Goal: Information Seeking & Learning: Learn about a topic

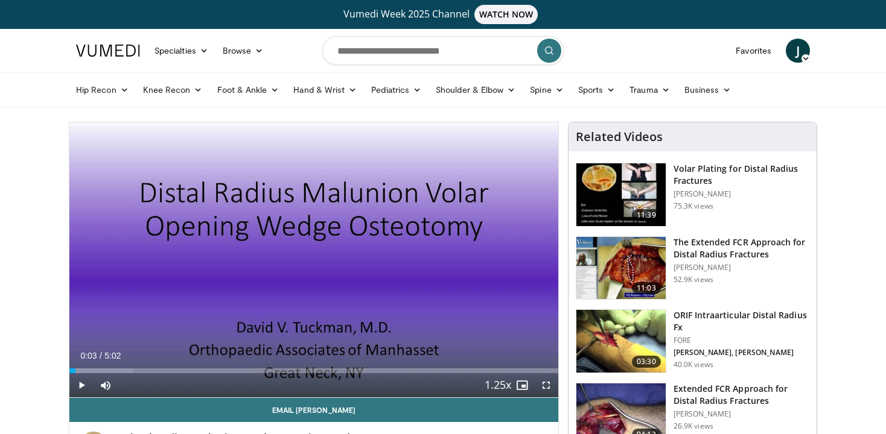
click at [77, 386] on span "Video Player" at bounding box center [81, 385] width 24 height 24
click at [544, 382] on span "Video Player" at bounding box center [546, 385] width 24 height 24
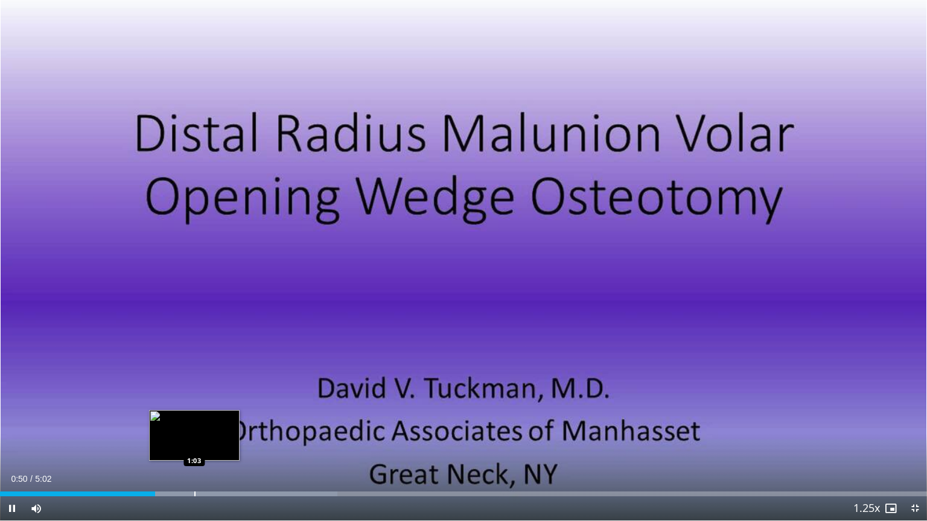
click at [194, 434] on div "Loaded : 36.42% 0:50 1:03" at bounding box center [463, 490] width 927 height 11
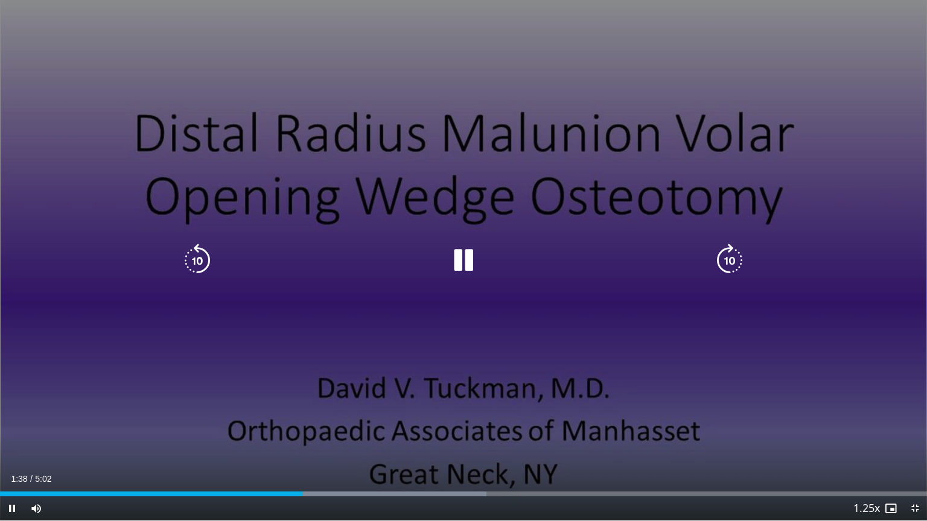
click at [466, 258] on icon "Video Player" at bounding box center [463, 261] width 34 height 34
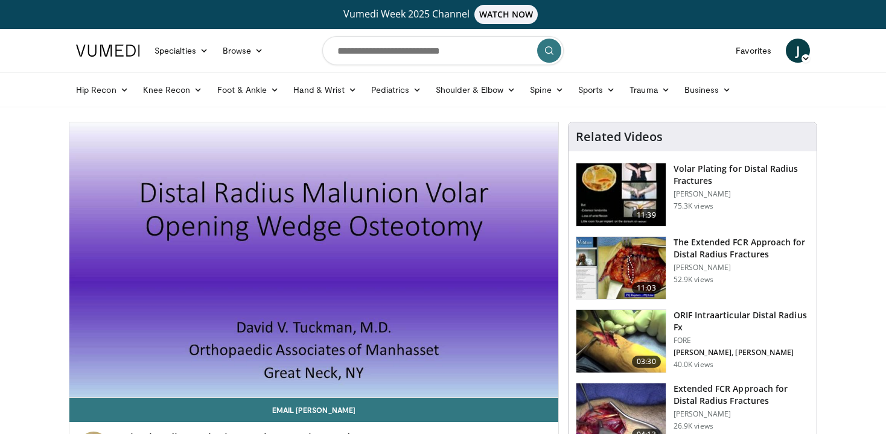
click at [617, 338] on img at bounding box center [620, 341] width 89 height 63
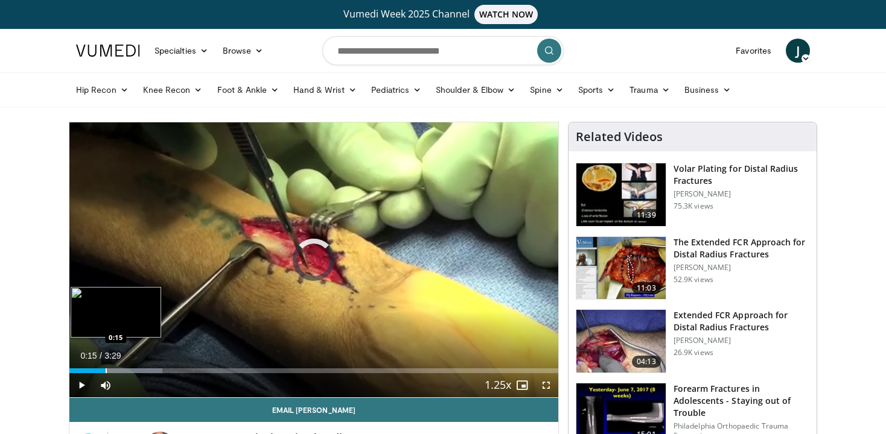
click at [106, 371] on div "Progress Bar" at bounding box center [106, 371] width 1 height 5
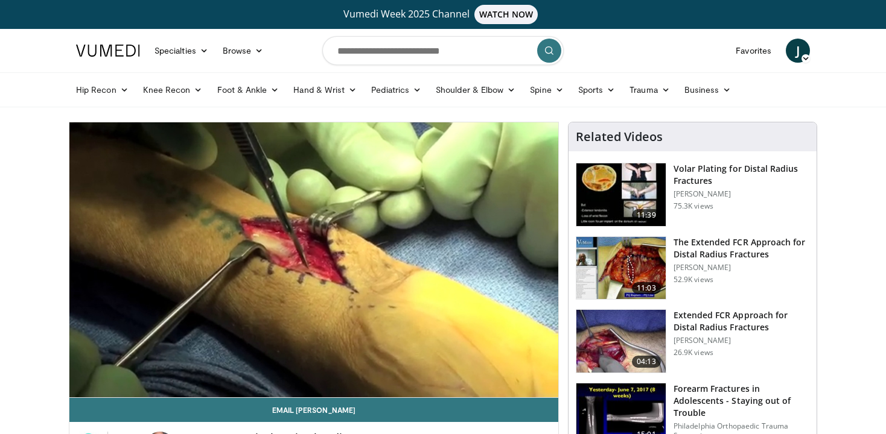
click at [612, 266] on img at bounding box center [620, 268] width 89 height 63
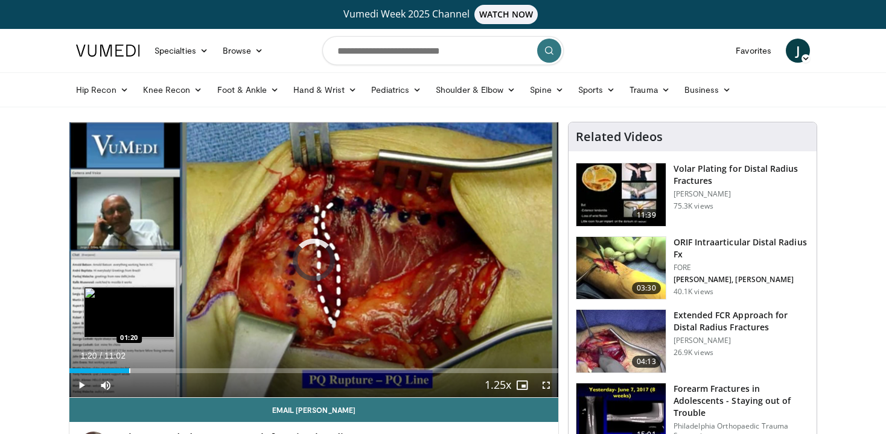
click at [129, 367] on div "Loaded : 7.52% 01:20 01:20" at bounding box center [313, 367] width 489 height 11
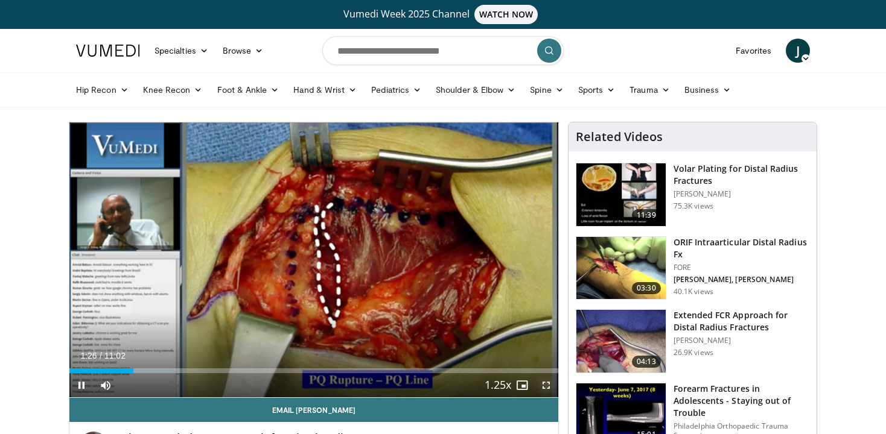
click at [546, 389] on span "Video Player" at bounding box center [546, 385] width 24 height 24
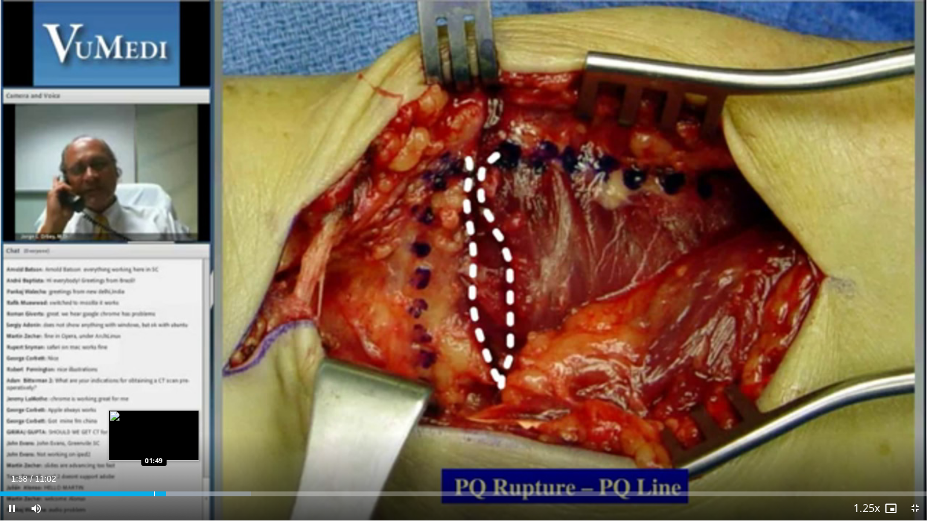
click at [154, 434] on div "Progress Bar" at bounding box center [154, 494] width 1 height 5
click at [136, 434] on div "Progress Bar" at bounding box center [136, 494] width 1 height 5
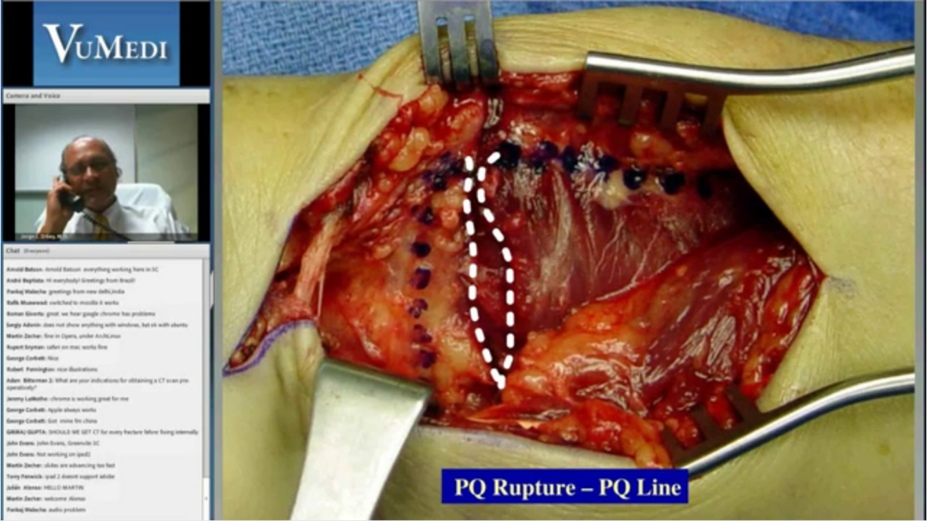
click at [7, 434] on div "10 seconds Tap to unmute" at bounding box center [463, 260] width 927 height 521
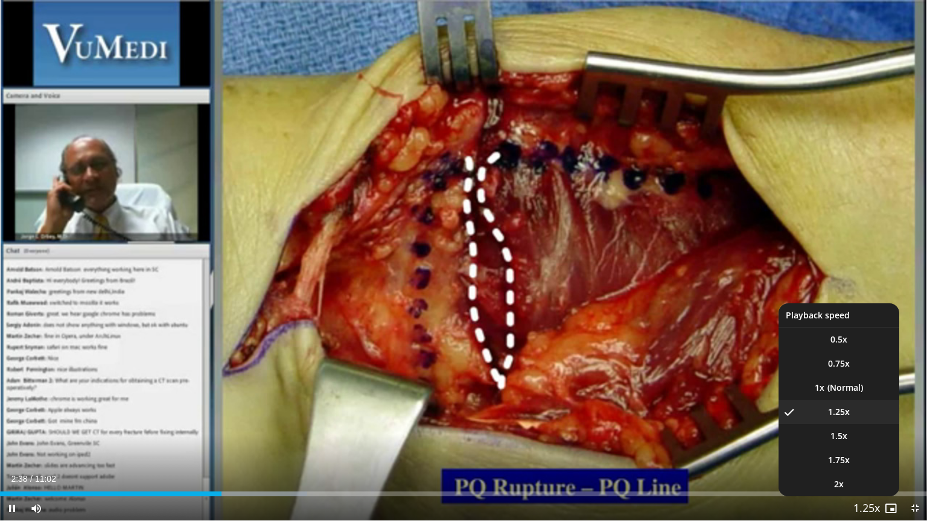
click at [860, 434] on span "Video Player" at bounding box center [866, 509] width 17 height 24
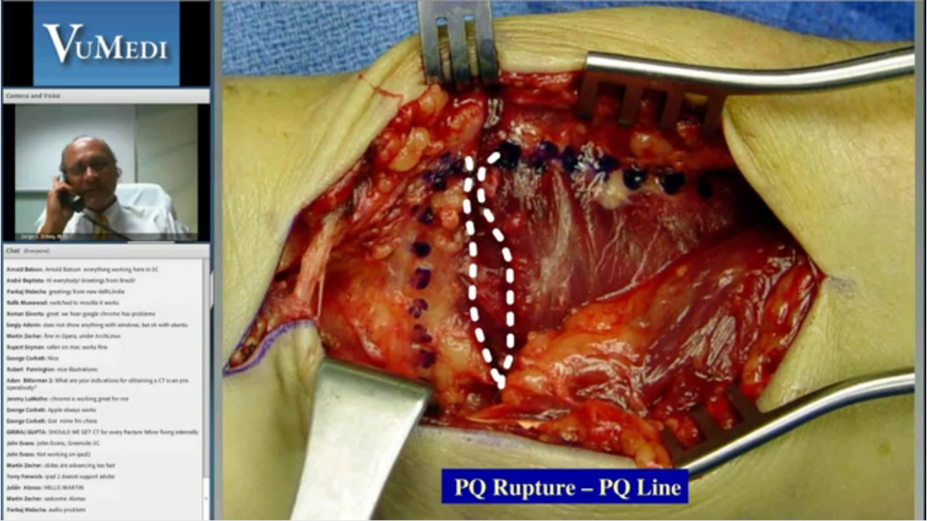
click at [860, 434] on video-js "**********" at bounding box center [463, 260] width 927 height 521
click at [860, 434] on div "10 seconds Tap to unmute" at bounding box center [463, 260] width 927 height 521
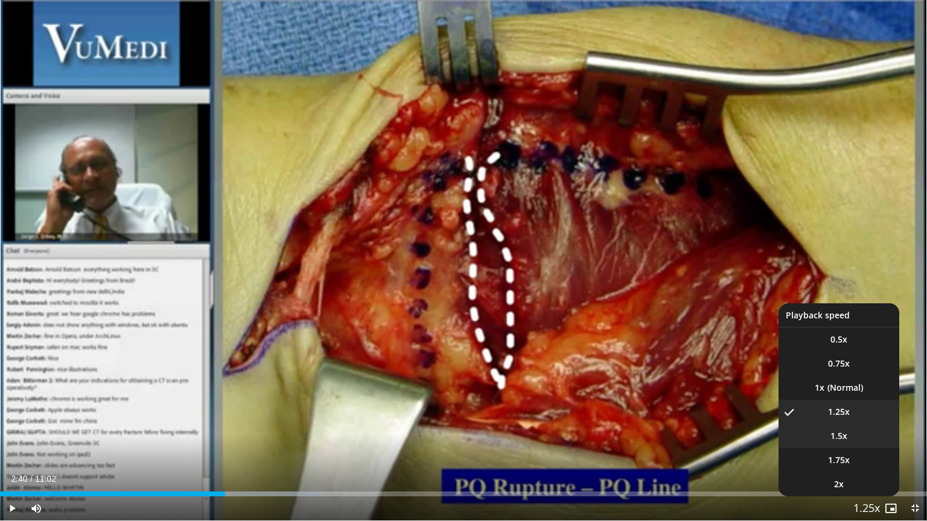
click at [842, 434] on span "1.5x" at bounding box center [838, 436] width 17 height 12
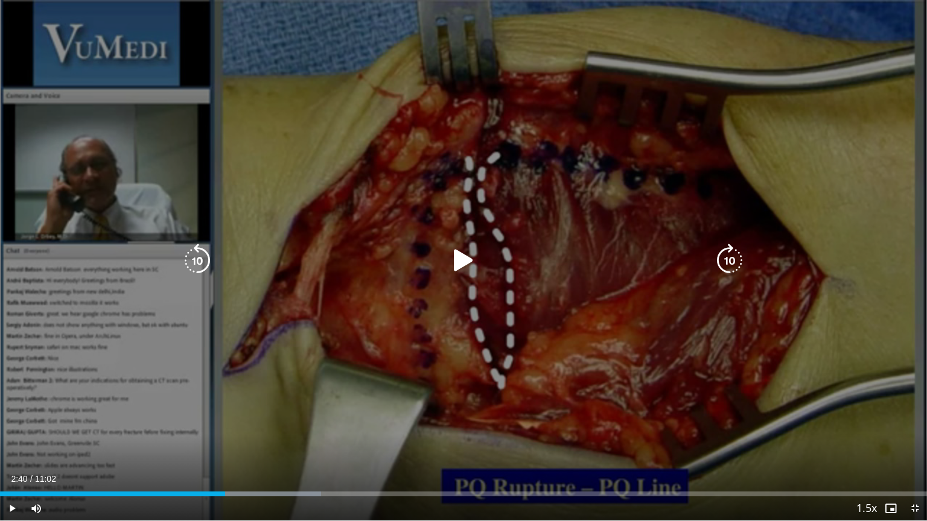
click at [462, 252] on icon "Video Player" at bounding box center [463, 261] width 34 height 34
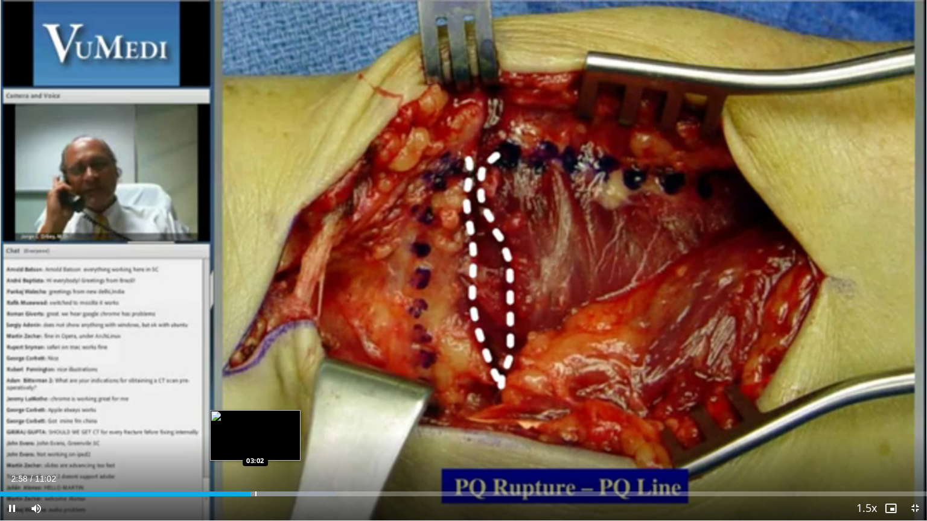
click at [255, 434] on div "Progress Bar" at bounding box center [255, 494] width 1 height 5
click at [265, 434] on div "Progress Bar" at bounding box center [265, 494] width 1 height 5
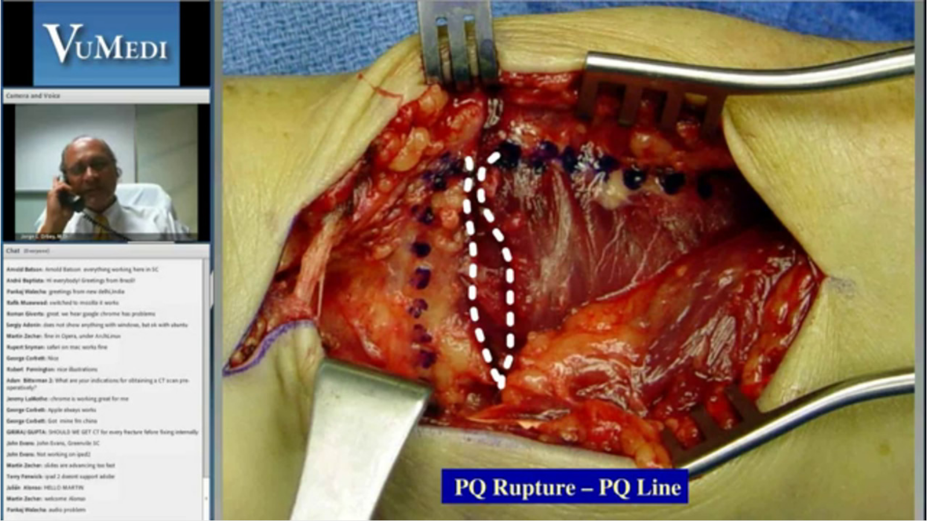
click at [274, 434] on video-js "**********" at bounding box center [463, 260] width 927 height 521
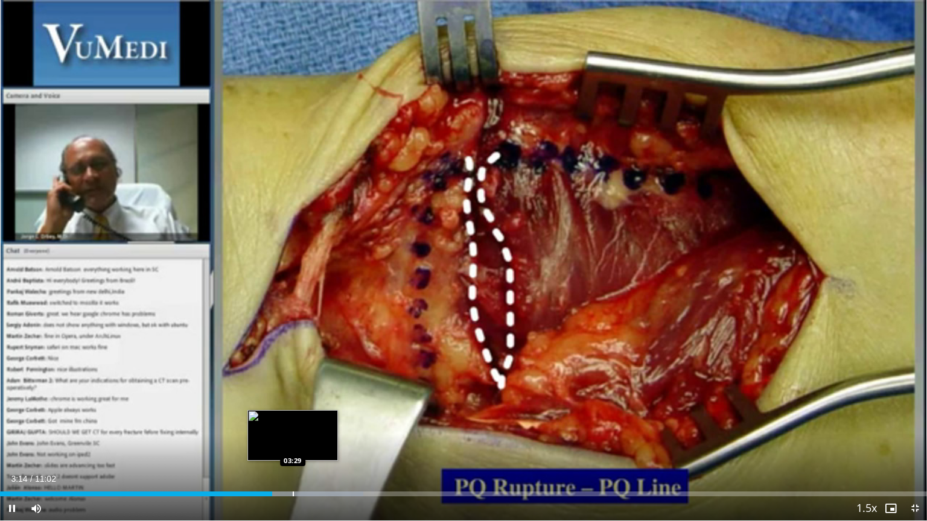
click at [293, 434] on div "Progress Bar" at bounding box center [293, 494] width 1 height 5
click at [316, 434] on div "Progress Bar" at bounding box center [322, 494] width 138 height 5
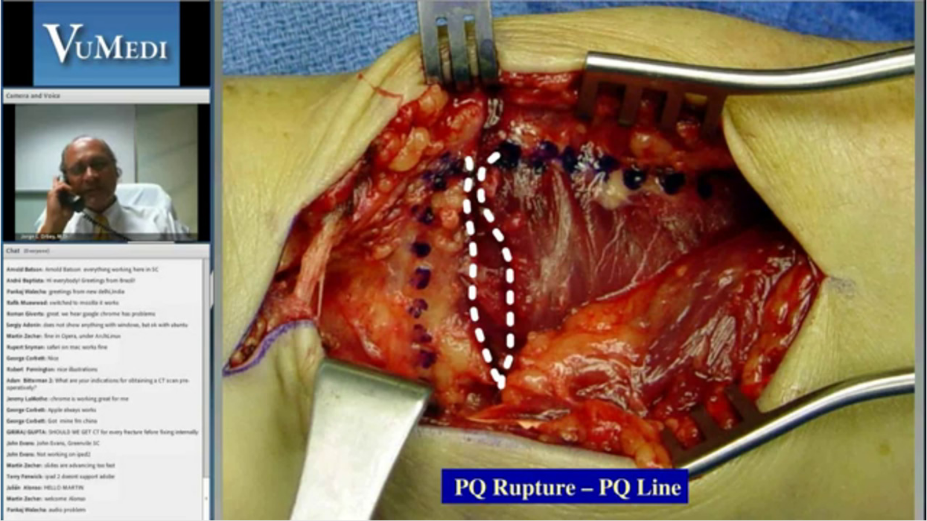
click at [637, 410] on div "10 seconds Tap to unmute" at bounding box center [463, 260] width 927 height 521
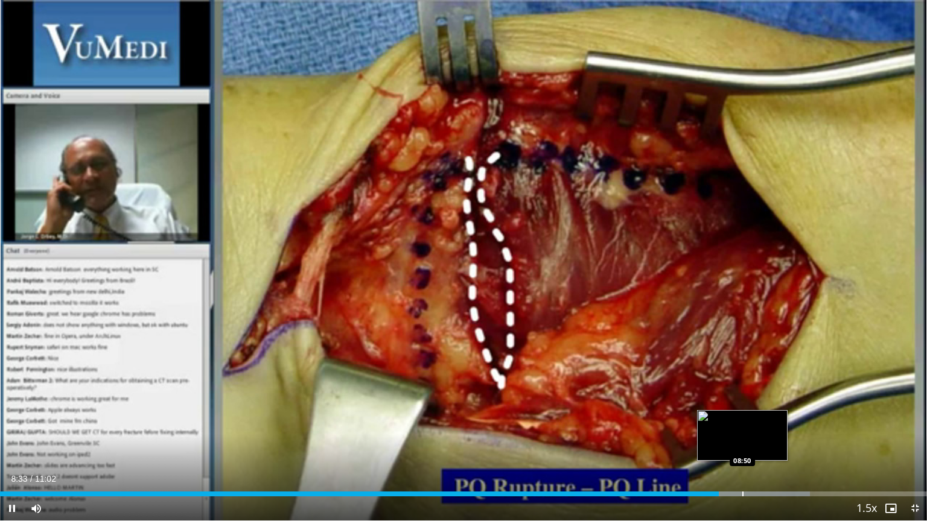
click at [741, 434] on div "Loaded : 87.39% 08:33 08:50" at bounding box center [463, 494] width 927 height 5
click at [761, 434] on div "Progress Bar" at bounding box center [761, 494] width 1 height 5
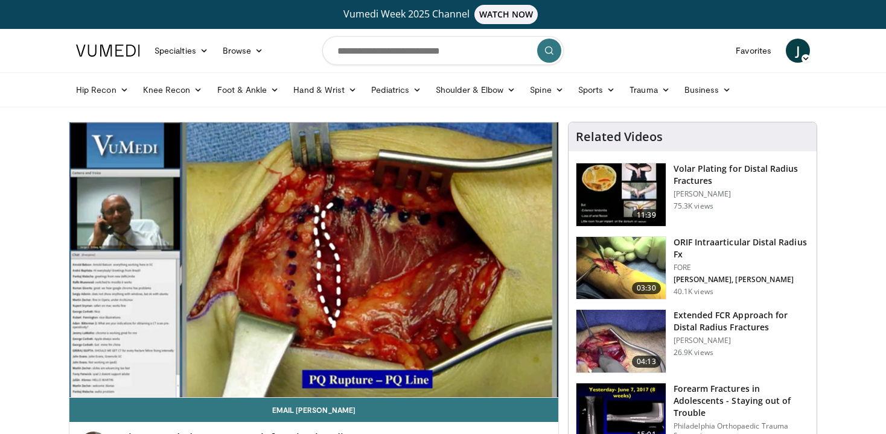
click at [611, 194] on img at bounding box center [620, 195] width 89 height 63
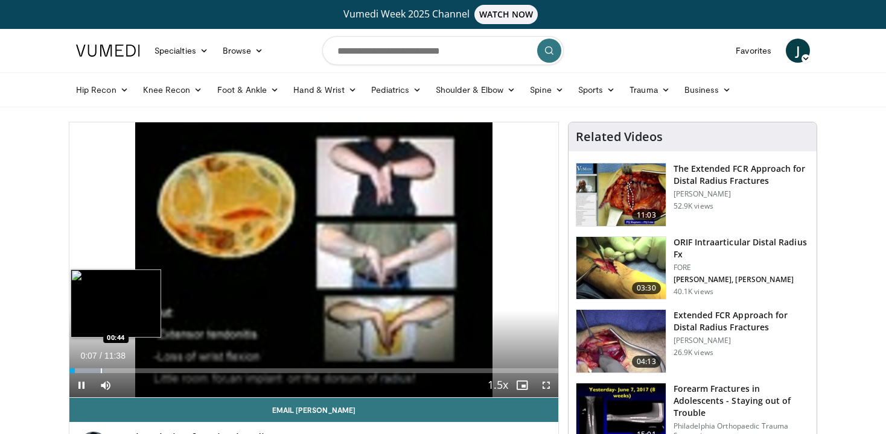
click at [101, 370] on div "Progress Bar" at bounding box center [101, 371] width 1 height 5
click at [119, 370] on div "Progress Bar" at bounding box center [119, 371] width 1 height 5
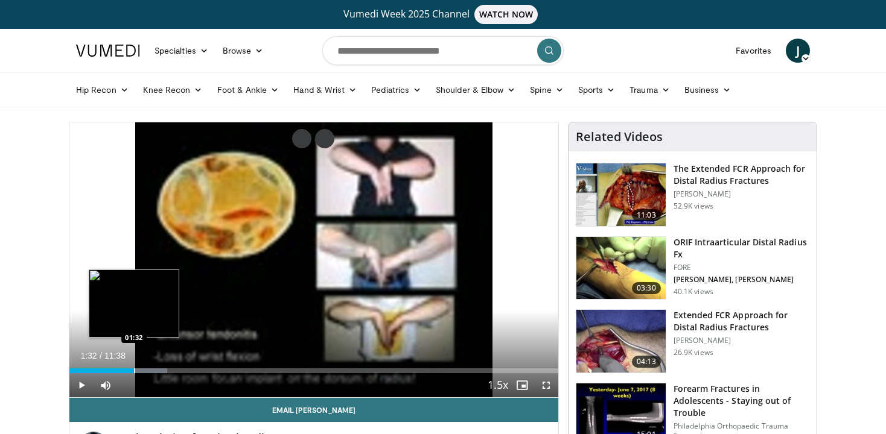
click at [134, 372] on div "Progress Bar" at bounding box center [134, 371] width 1 height 5
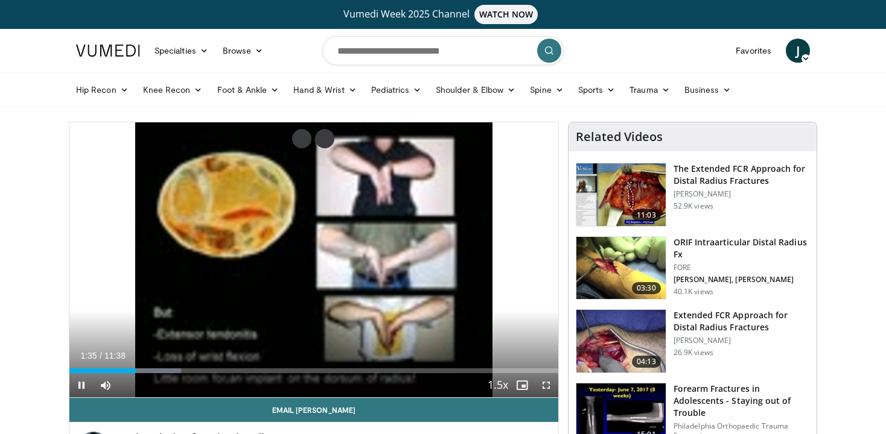
click at [157, 374] on video-js "**********" at bounding box center [313, 260] width 489 height 276
click at [160, 369] on div "Progress Bar" at bounding box center [160, 371] width 1 height 5
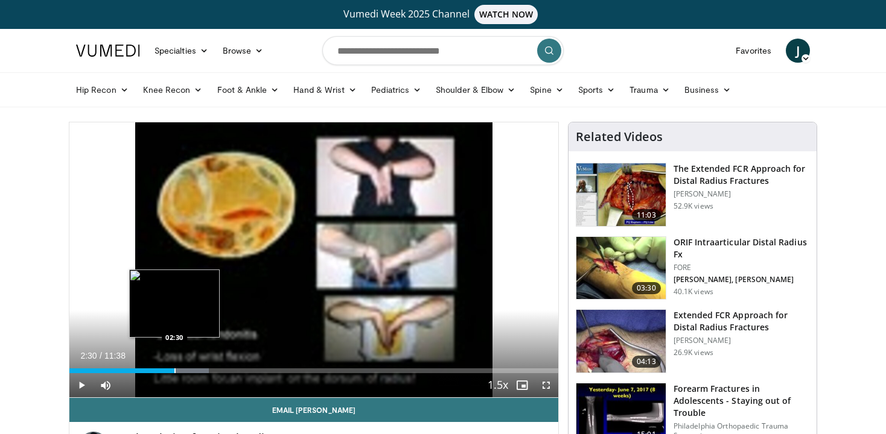
click at [174, 372] on div "Progress Bar" at bounding box center [174, 371] width 1 height 5
click at [172, 370] on div "Progress Bar" at bounding box center [172, 371] width 1 height 5
click at [199, 370] on div "Progress Bar" at bounding box center [199, 371] width 1 height 5
click at [215, 371] on div "Progress Bar" at bounding box center [215, 371] width 1 height 5
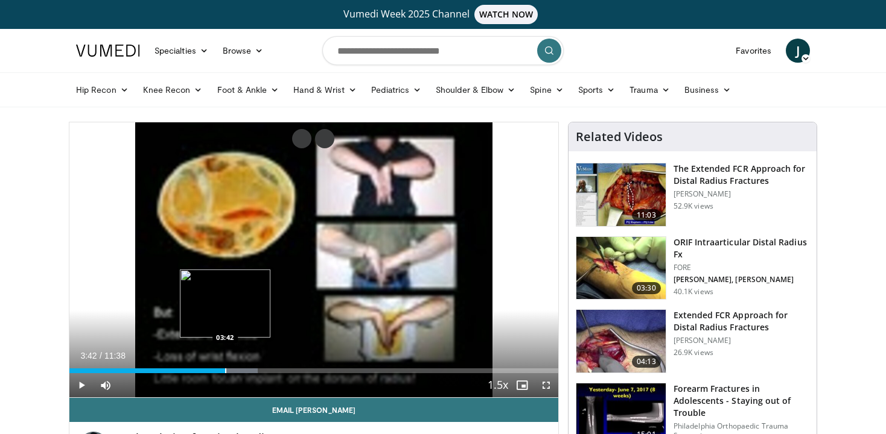
click at [225, 371] on div "Progress Bar" at bounding box center [225, 371] width 1 height 5
click at [236, 370] on div "Loaded : 41.43% 03:43 03:55" at bounding box center [313, 371] width 489 height 5
click at [247, 370] on div "Progress Bar" at bounding box center [247, 371] width 1 height 5
click at [267, 372] on div "Loaded : 42.86% 04:15 04:42" at bounding box center [313, 371] width 489 height 5
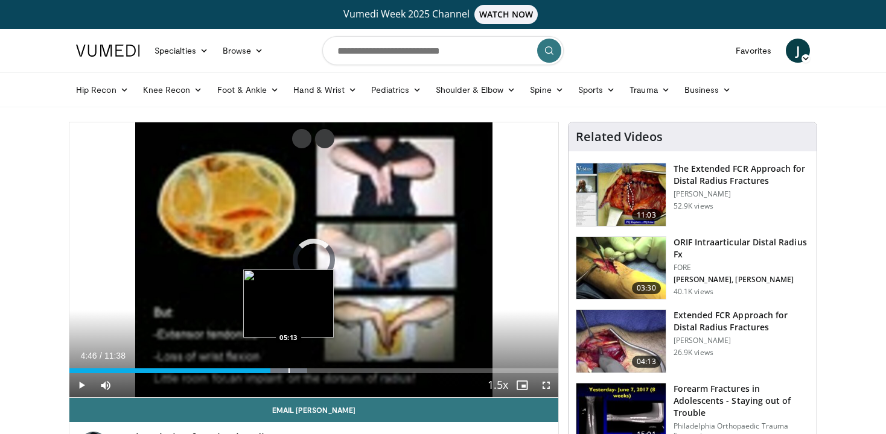
click at [288, 372] on div "Progress Bar" at bounding box center [288, 371] width 1 height 5
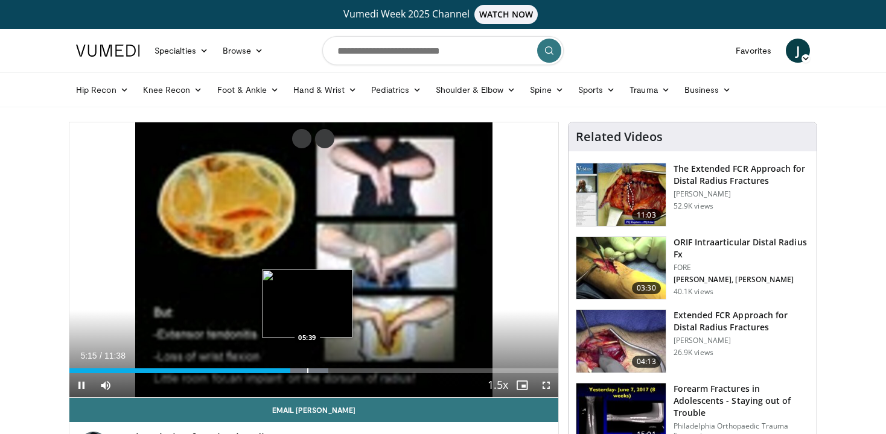
drag, startPoint x: 299, startPoint y: 374, endPoint x: 306, endPoint y: 366, distance: 11.1
click at [306, 366] on video-js "**********" at bounding box center [313, 260] width 489 height 276
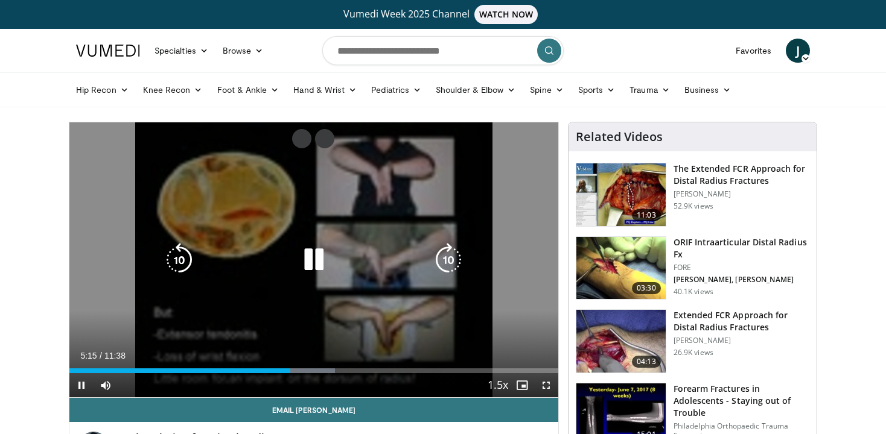
click at [306, 366] on video-js "**********" at bounding box center [313, 260] width 489 height 276
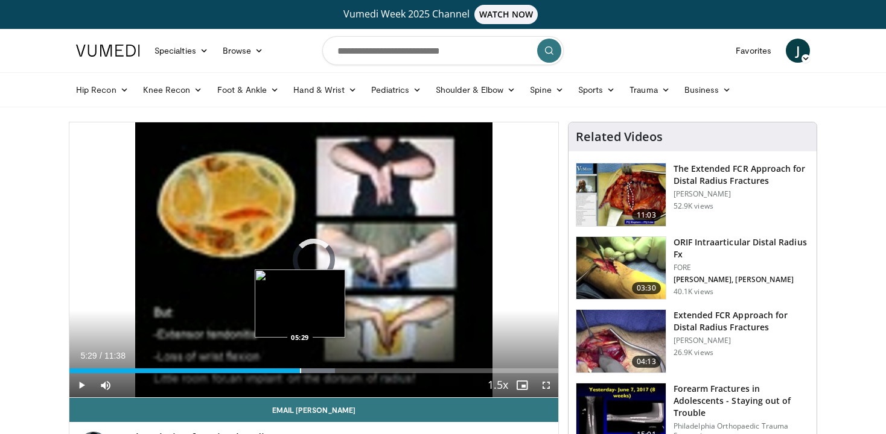
click at [300, 369] on div "Progress Bar" at bounding box center [300, 371] width 1 height 5
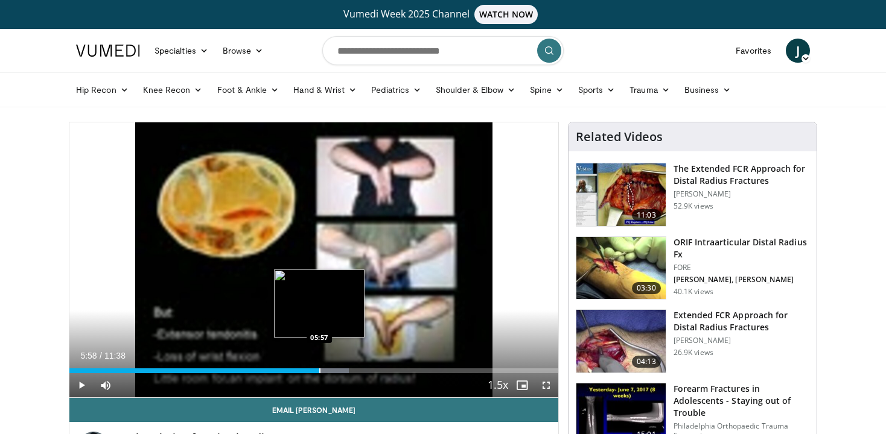
click at [319, 372] on div "Progress Bar" at bounding box center [319, 371] width 1 height 5
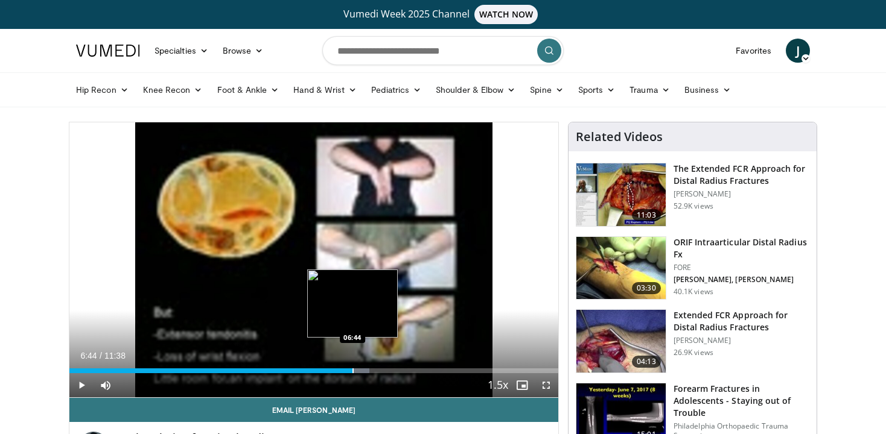
click at [352, 371] on div "Progress Bar" at bounding box center [352, 371] width 1 height 5
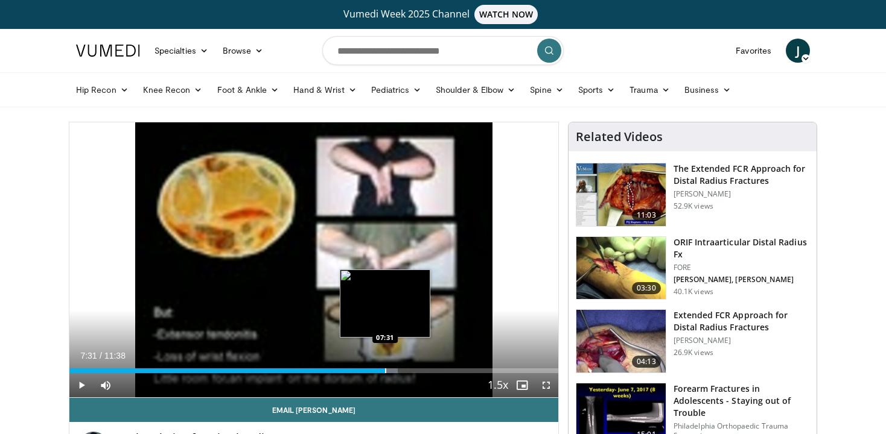
click at [385, 372] on div "Progress Bar" at bounding box center [385, 371] width 1 height 5
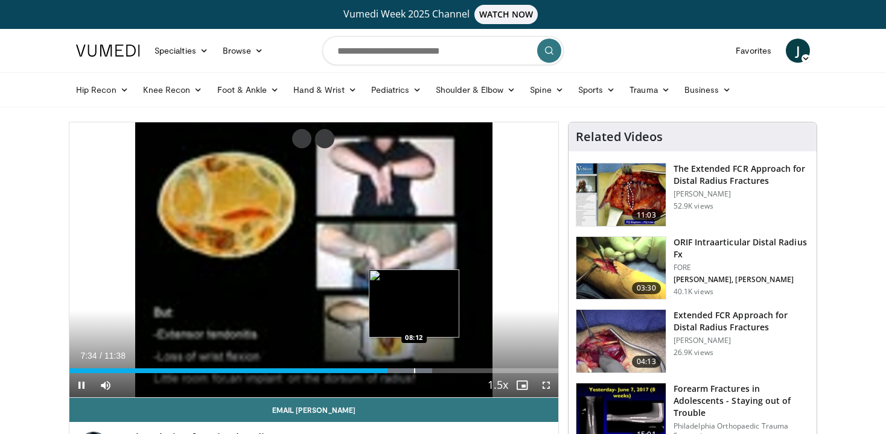
click at [413, 366] on video-js "**********" at bounding box center [313, 260] width 489 height 276
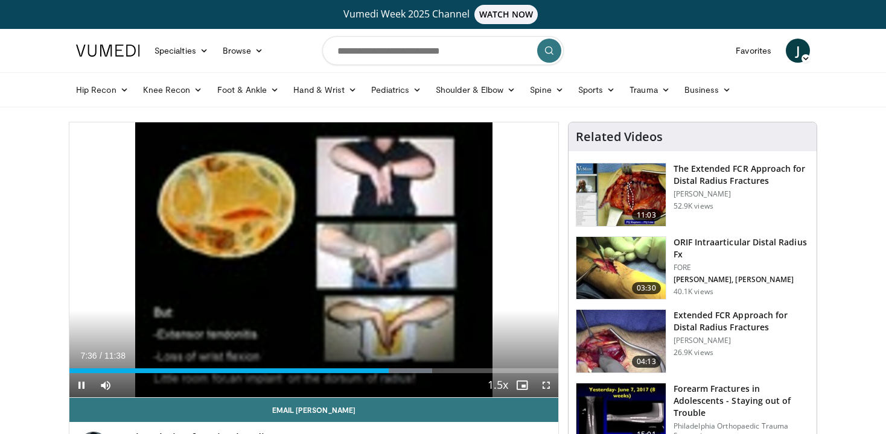
click at [413, 374] on div "Current Time 7:36 / Duration 11:38 Pause Skip Backward Skip Forward Mute Loaded…" at bounding box center [313, 385] width 489 height 24
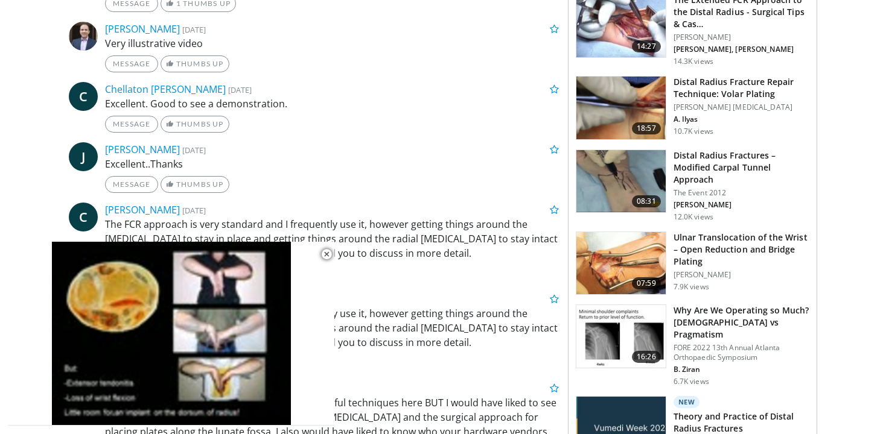
scroll to position [724, 0]
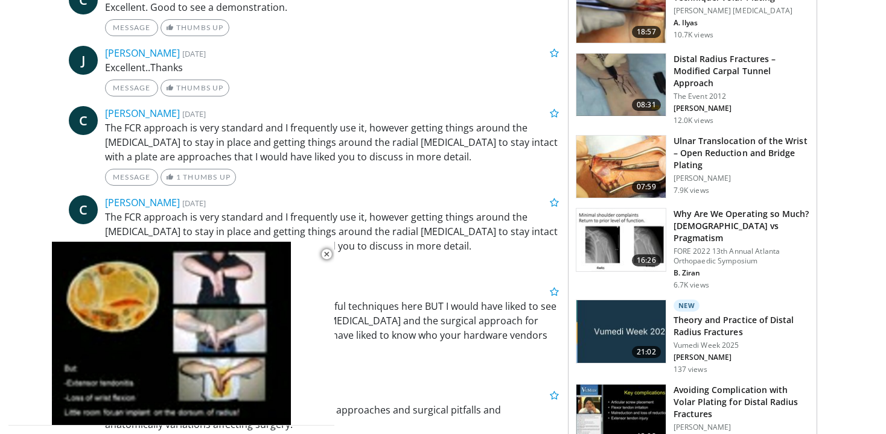
click at [592, 167] on img at bounding box center [620, 167] width 89 height 63
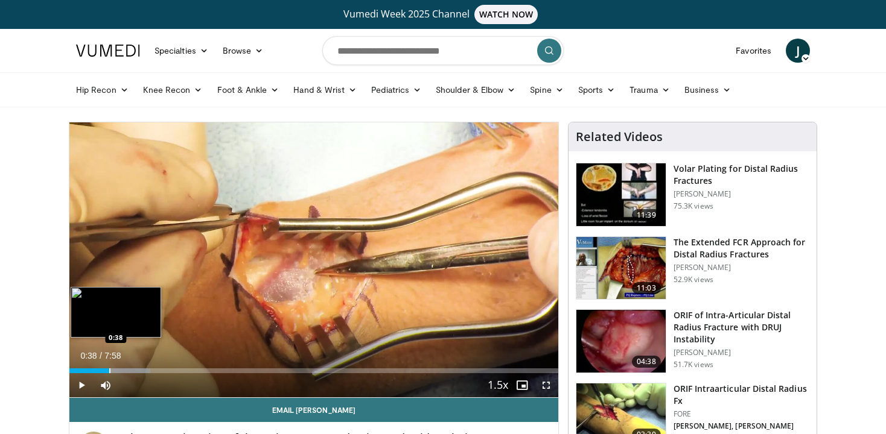
click at [109, 372] on div "Progress Bar" at bounding box center [109, 371] width 1 height 5
click at [96, 369] on div "Progress Bar" at bounding box center [96, 371] width 1 height 5
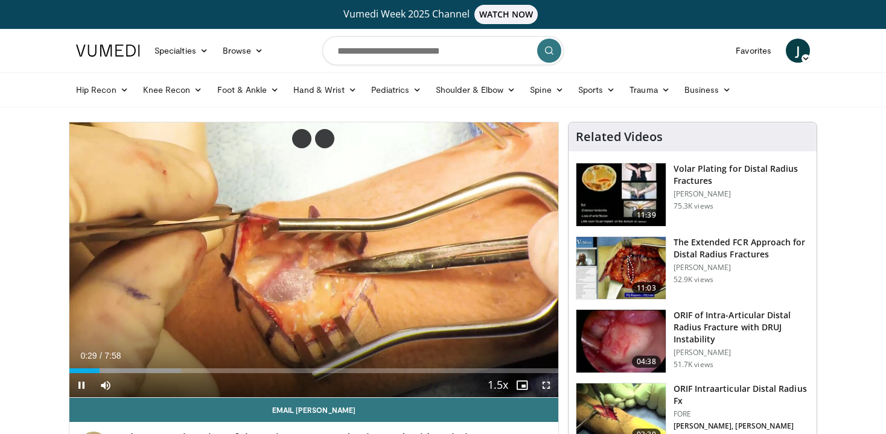
click at [541, 385] on span "Video Player" at bounding box center [546, 385] width 24 height 24
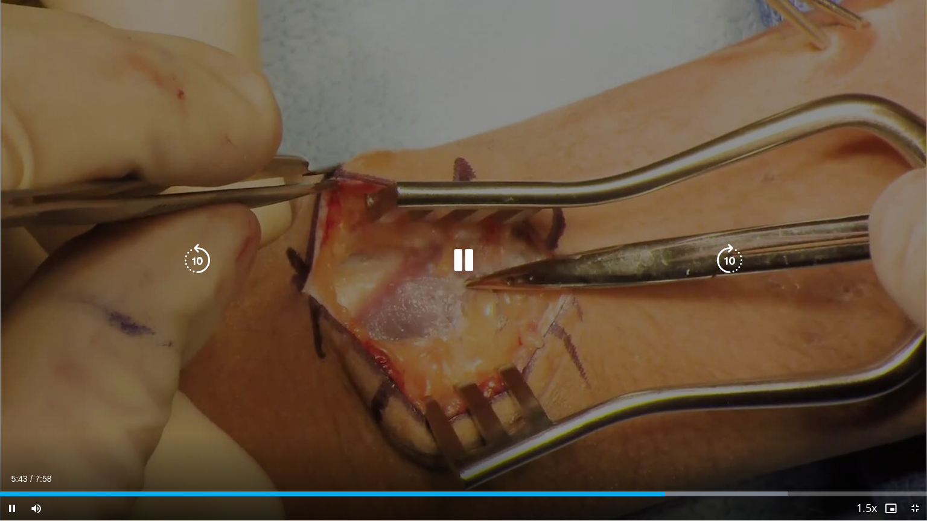
click at [458, 261] on icon "Video Player" at bounding box center [463, 261] width 34 height 34
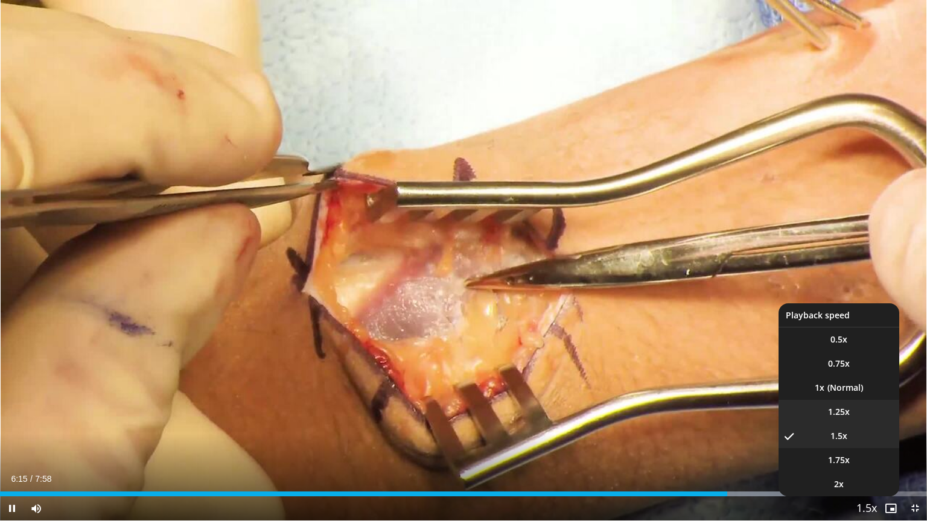
click at [842, 415] on span "1.25x" at bounding box center [839, 412] width 22 height 12
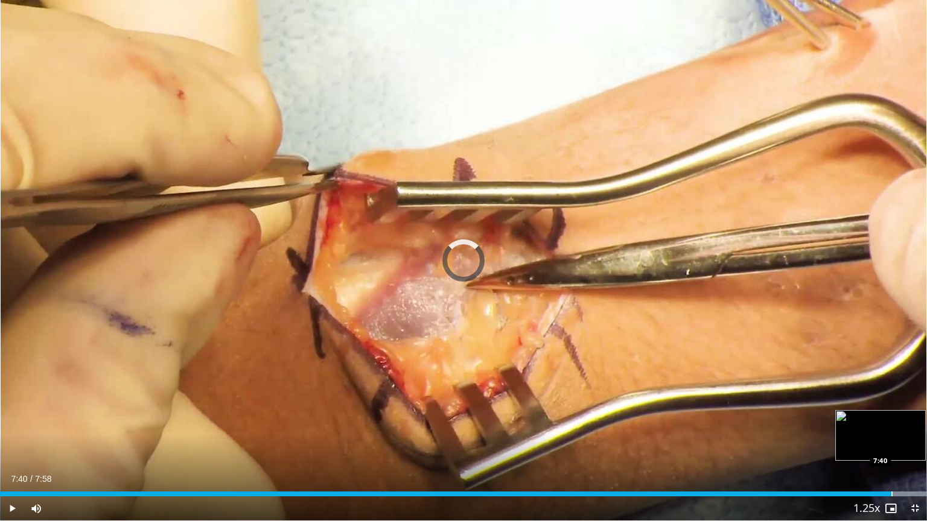
click at [885, 434] on div "Progress Bar" at bounding box center [891, 494] width 1 height 5
click at [881, 434] on div "Progress Bar" at bounding box center [881, 494] width 1 height 5
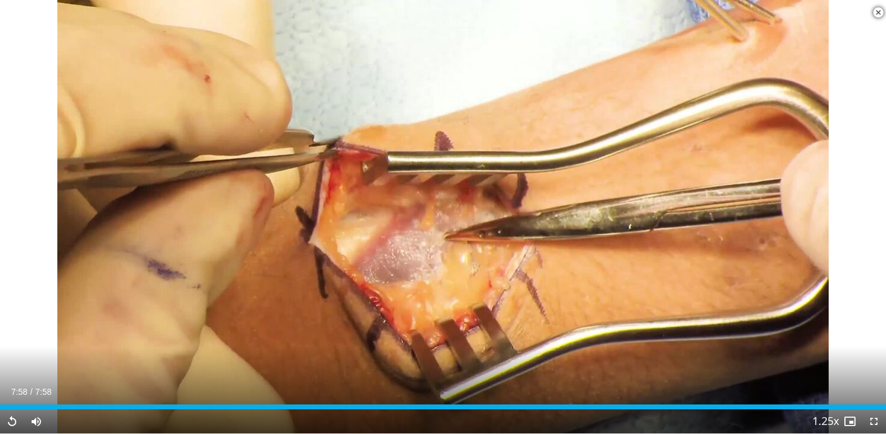
scroll to position [676, 0]
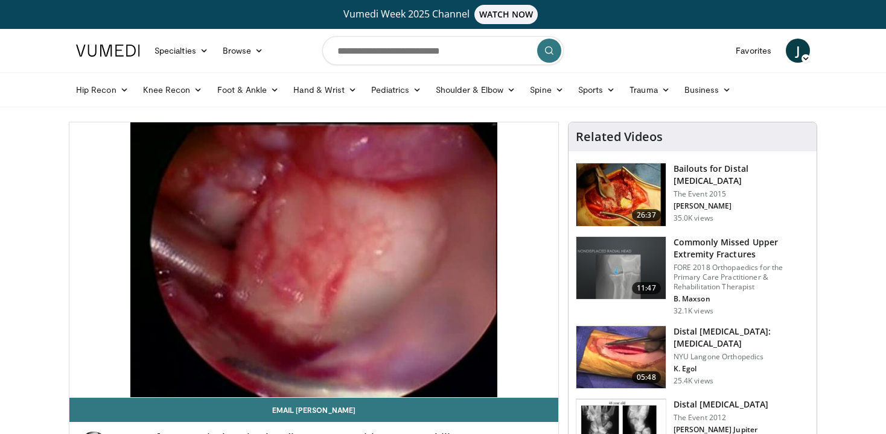
click at [107, 369] on video-js "**********" at bounding box center [313, 260] width 489 height 276
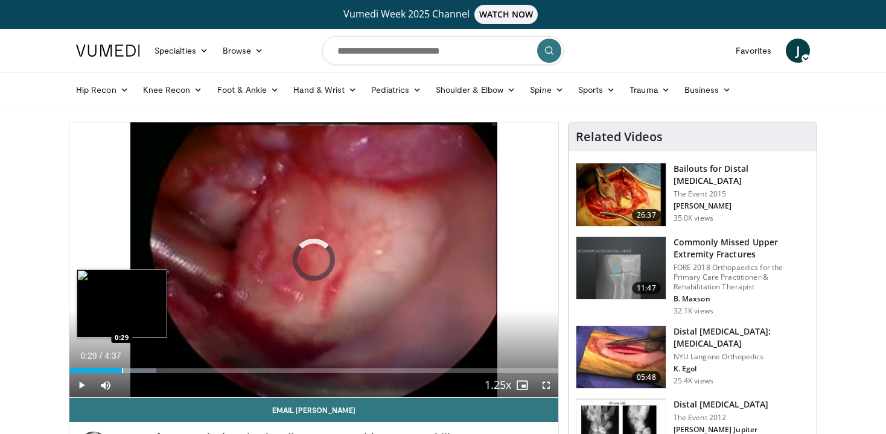
click at [122, 371] on div "Progress Bar" at bounding box center [122, 371] width 1 height 5
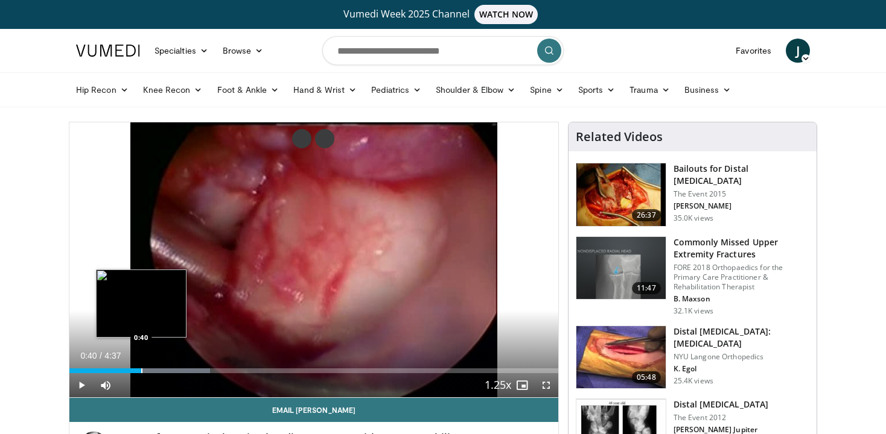
click at [141, 372] on div "Progress Bar" at bounding box center [141, 371] width 1 height 5
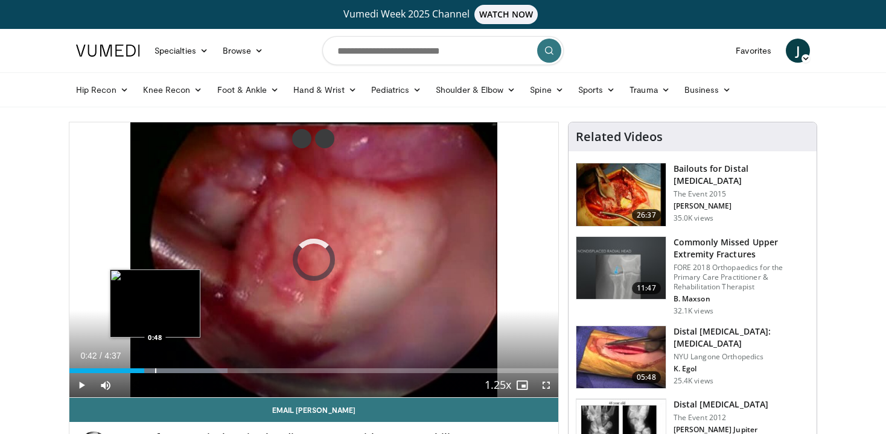
click at [155, 372] on div "Progress Bar" at bounding box center [155, 371] width 1 height 5
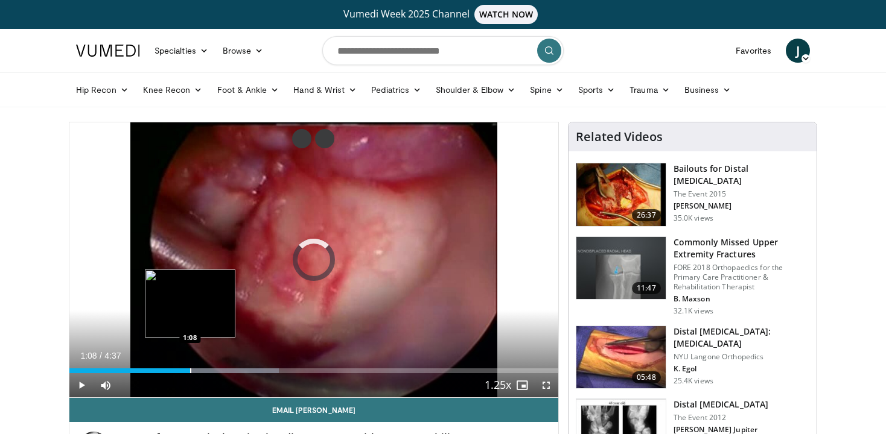
click at [190, 370] on div "Progress Bar" at bounding box center [190, 371] width 1 height 5
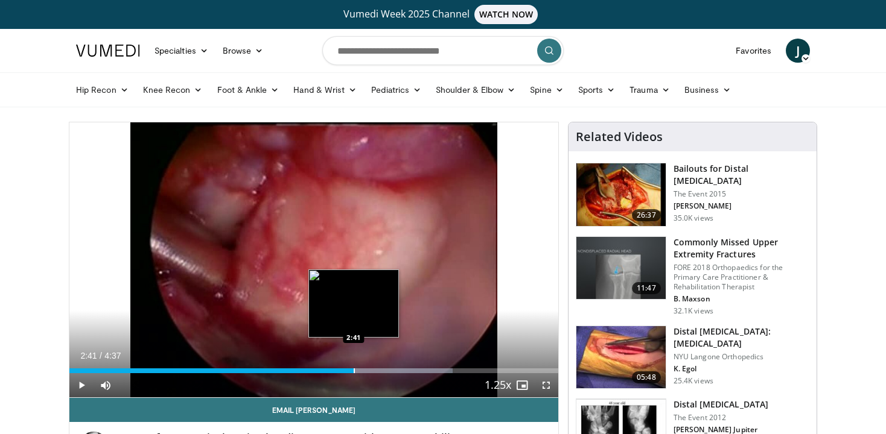
click at [354, 370] on div "Progress Bar" at bounding box center [354, 371] width 1 height 5
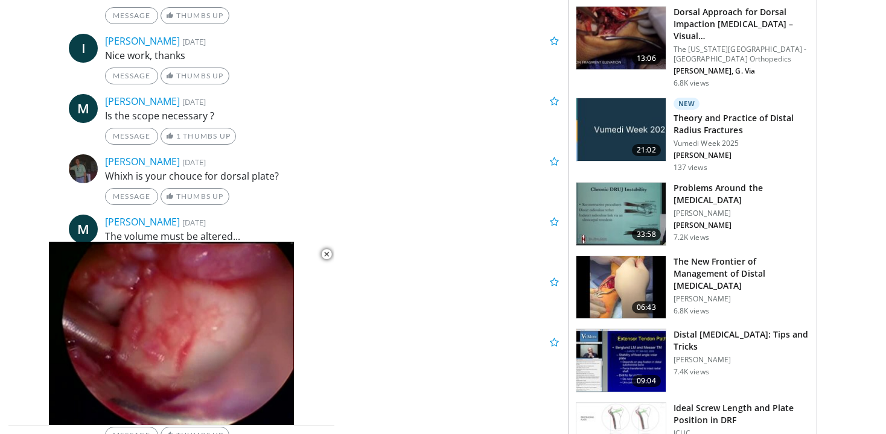
scroll to position [1086, 0]
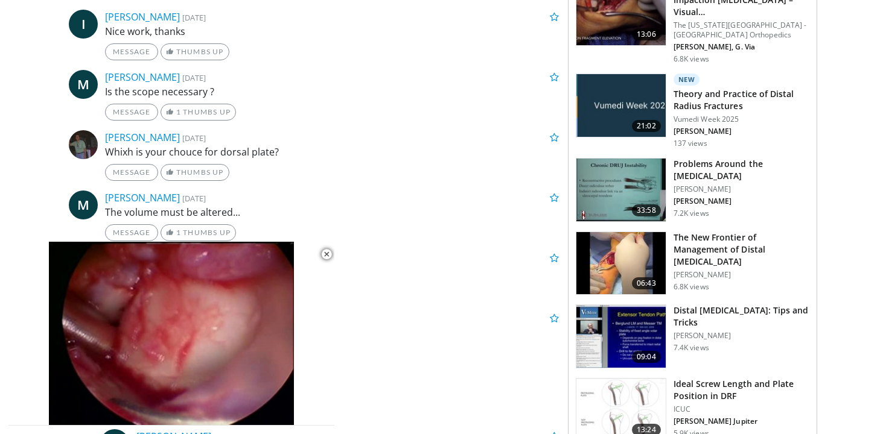
click at [614, 250] on img at bounding box center [620, 263] width 89 height 63
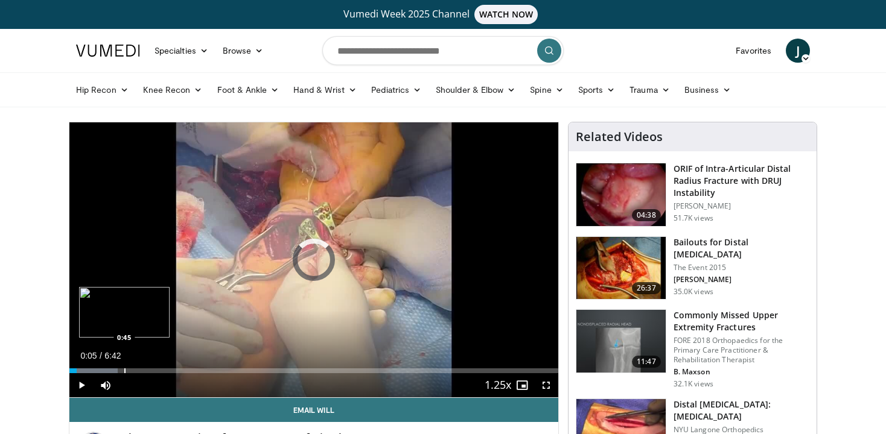
click at [124, 369] on div "Progress Bar" at bounding box center [124, 371] width 1 height 5
click at [110, 370] on div "Loaded : 24.90% 0:33 0:34" at bounding box center [313, 371] width 489 height 5
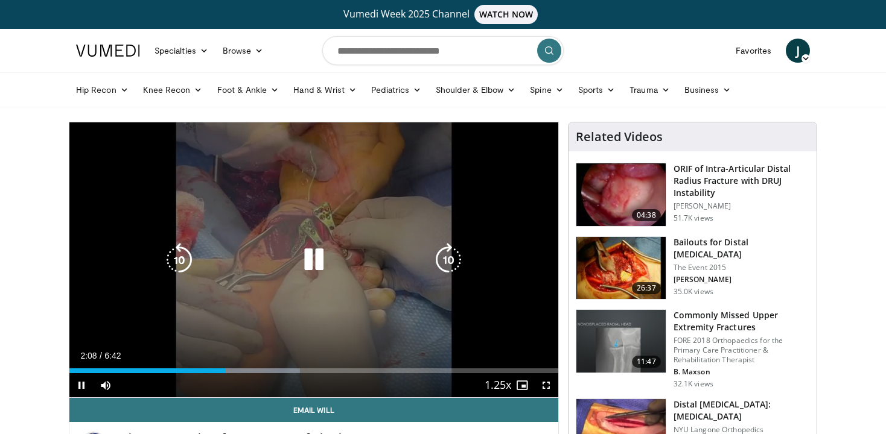
click at [306, 259] on icon "Video Player" at bounding box center [314, 260] width 34 height 34
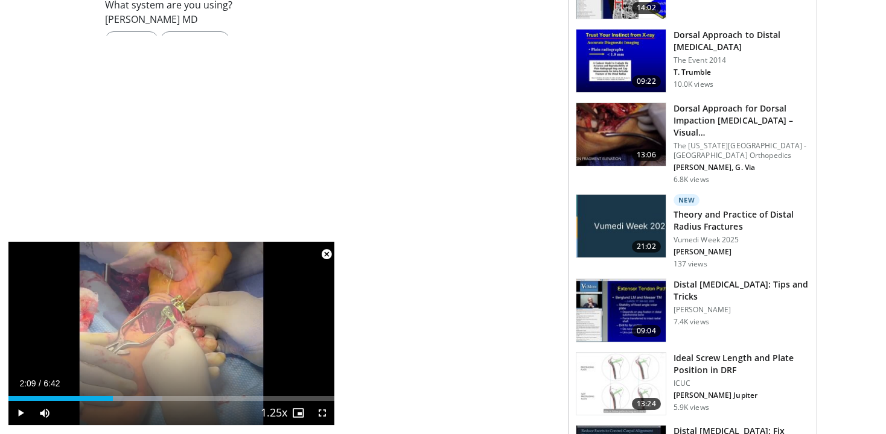
scroll to position [1086, 0]
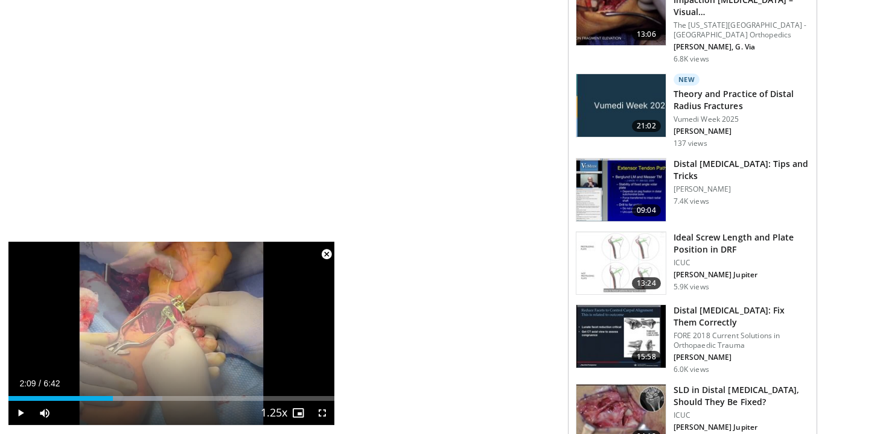
click at [599, 244] on img at bounding box center [620, 263] width 89 height 63
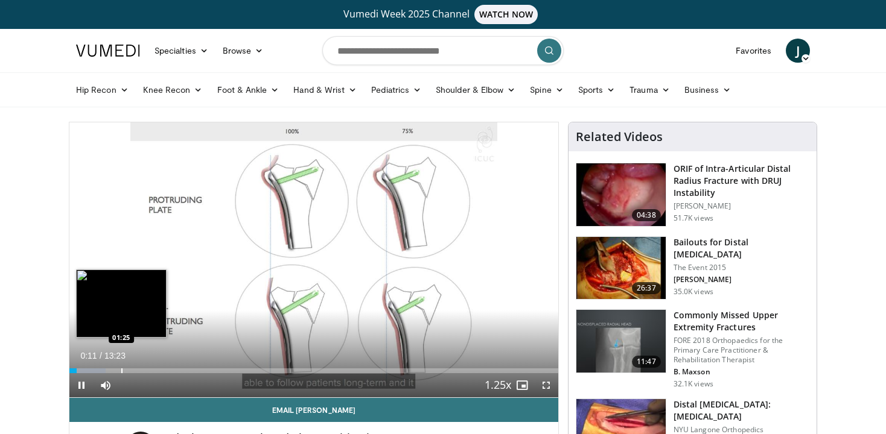
click at [121, 371] on div "Progress Bar" at bounding box center [121, 371] width 1 height 5
click at [109, 372] on div "01:29" at bounding box center [89, 371] width 40 height 5
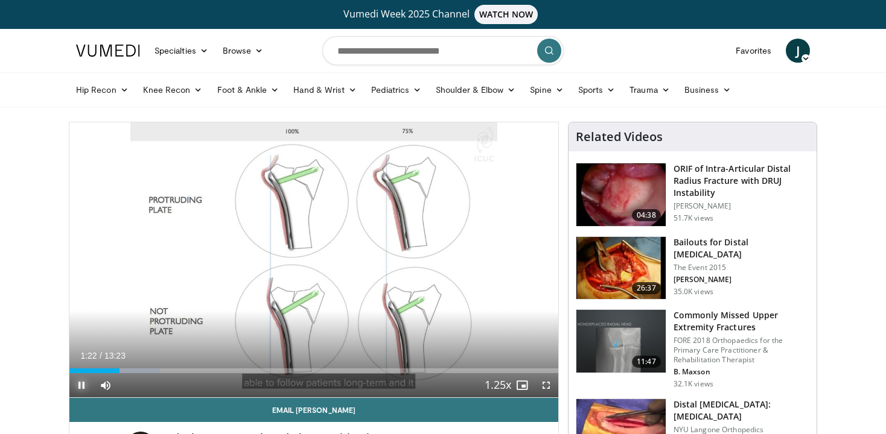
click at [80, 387] on span "Video Player" at bounding box center [81, 385] width 24 height 24
click at [547, 387] on span "Video Player" at bounding box center [546, 385] width 24 height 24
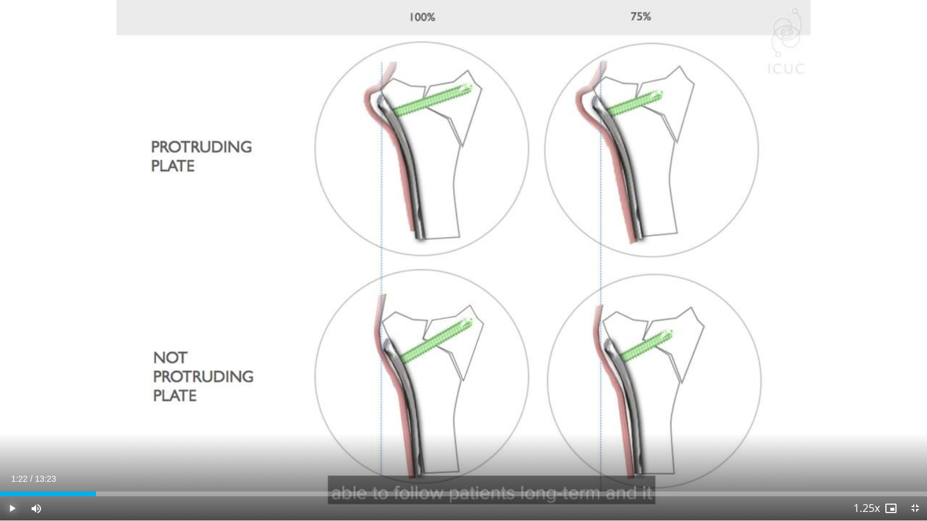
click at [7, 434] on span "Video Player" at bounding box center [12, 509] width 24 height 24
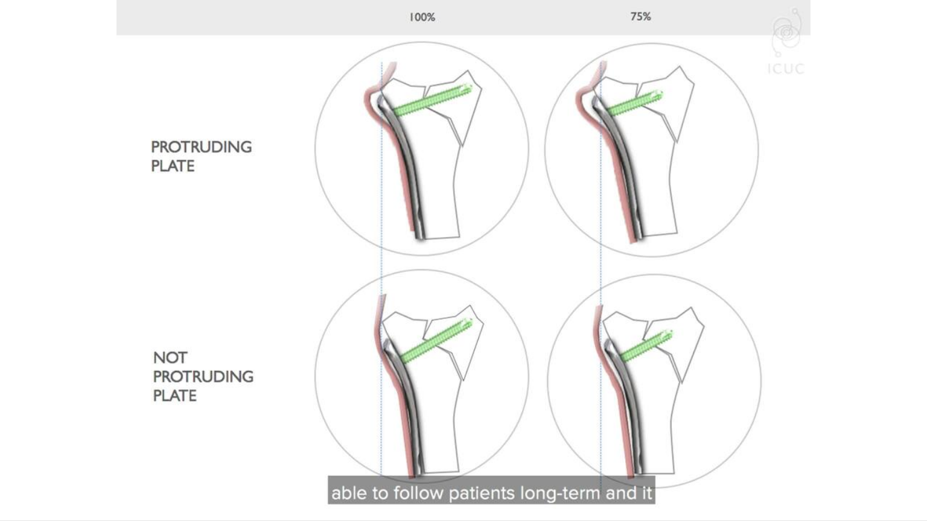
click at [0, 434] on button "Pause" at bounding box center [12, 509] width 24 height 24
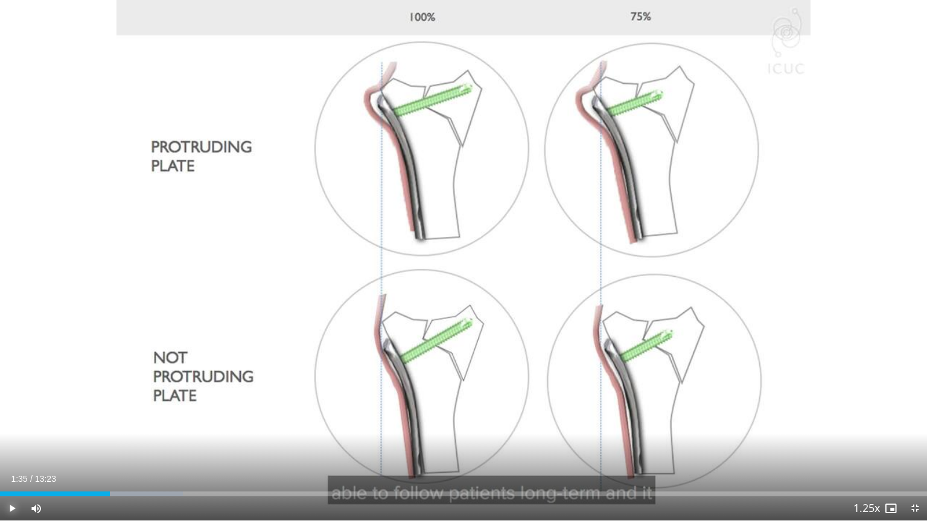
click at [0, 434] on button "Play" at bounding box center [12, 509] width 24 height 24
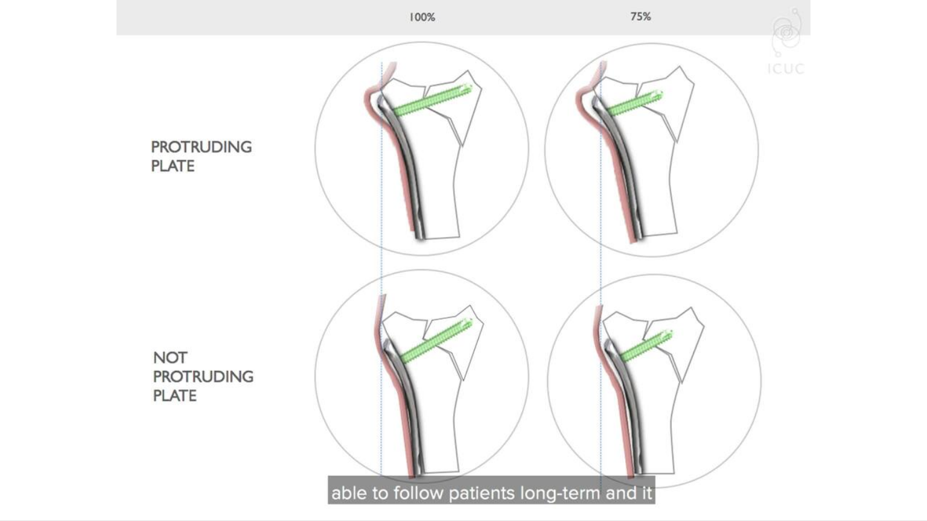
click at [0, 434] on button "Pause" at bounding box center [12, 509] width 24 height 24
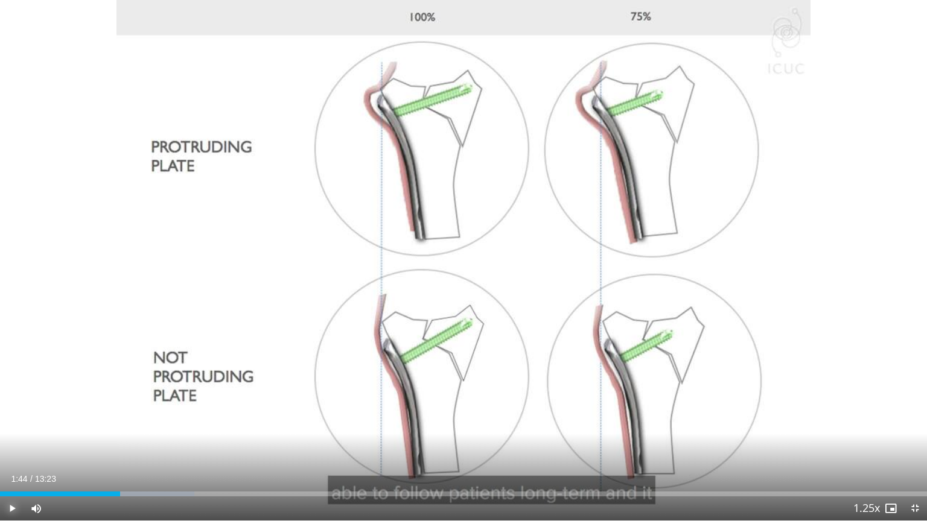
click at [0, 434] on button "Play" at bounding box center [12, 509] width 24 height 24
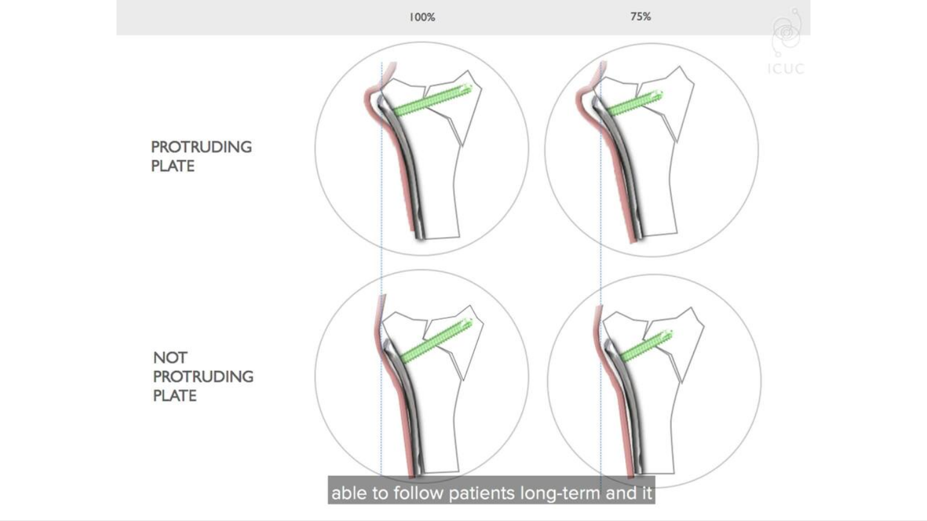
click at [0, 434] on button "Pause" at bounding box center [12, 509] width 24 height 24
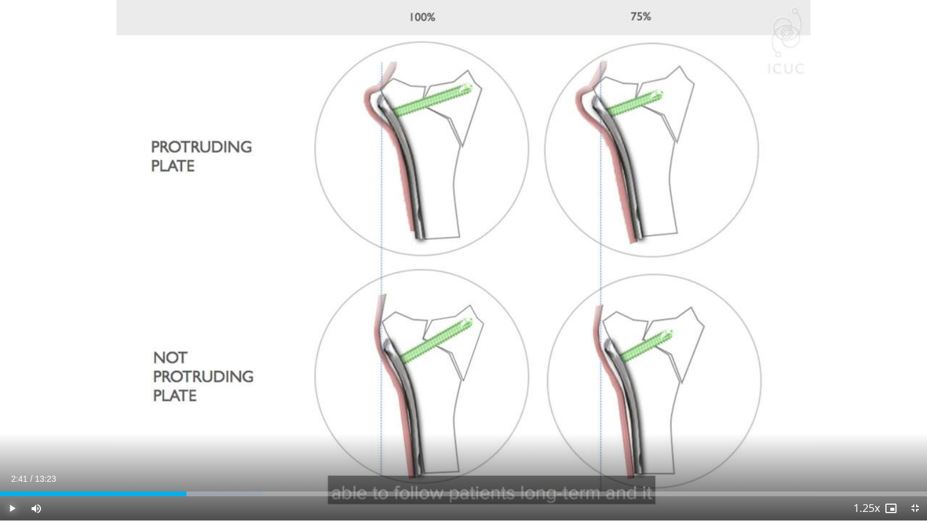
click at [0, 434] on button "Play" at bounding box center [12, 509] width 24 height 24
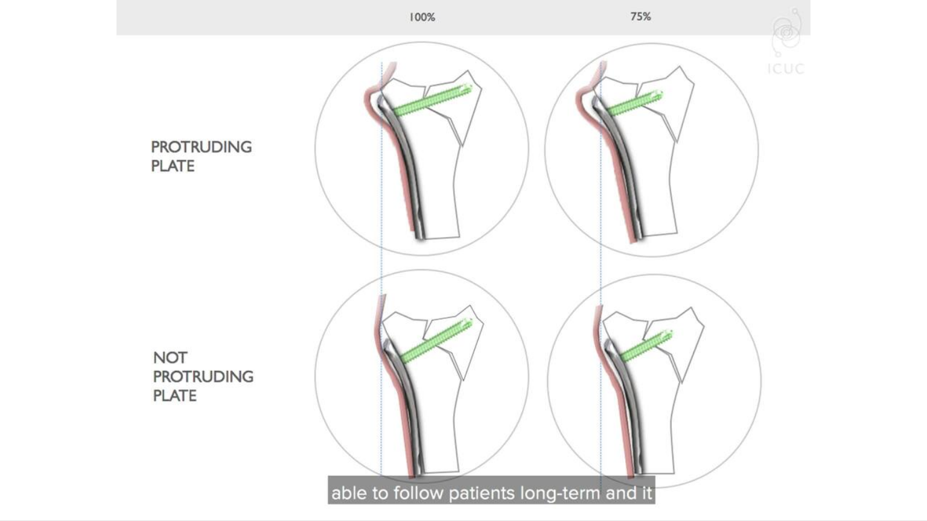
click at [0, 434] on button "Pause" at bounding box center [12, 509] width 24 height 24
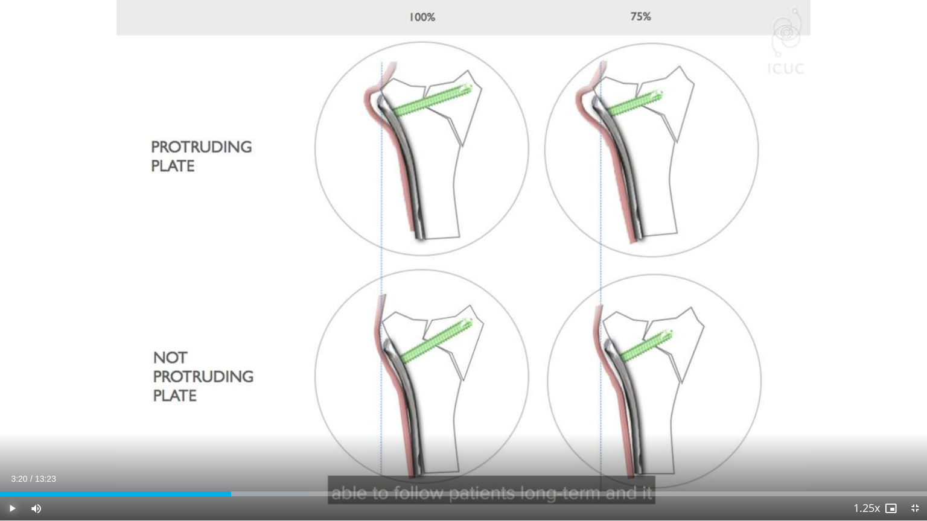
click at [0, 434] on button "Play" at bounding box center [12, 509] width 24 height 24
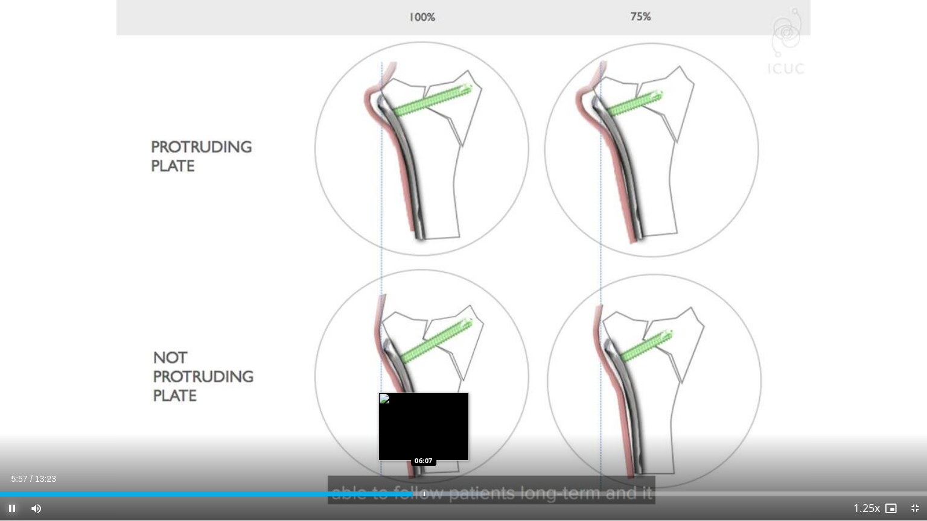
click at [424, 434] on div "Progress Bar" at bounding box center [424, 494] width 1 height 5
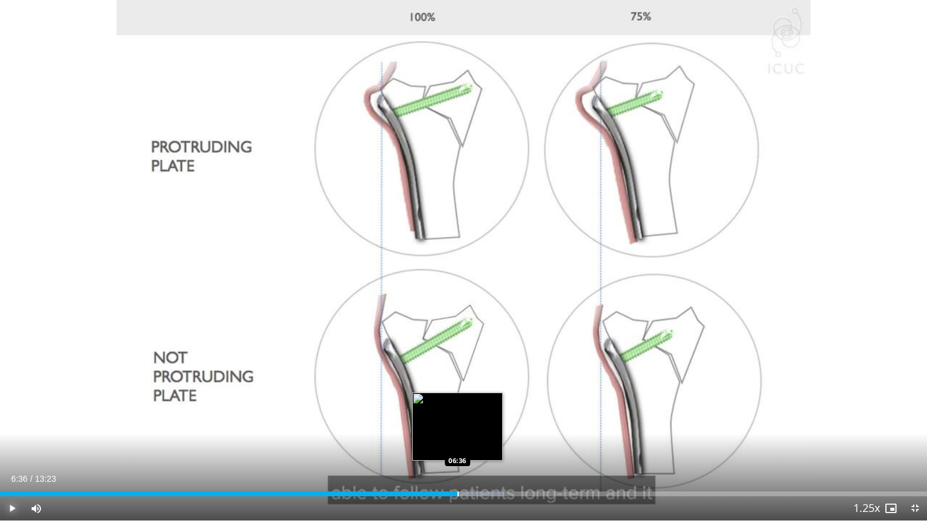
click at [457, 434] on div "Progress Bar" at bounding box center [457, 494] width 1 height 5
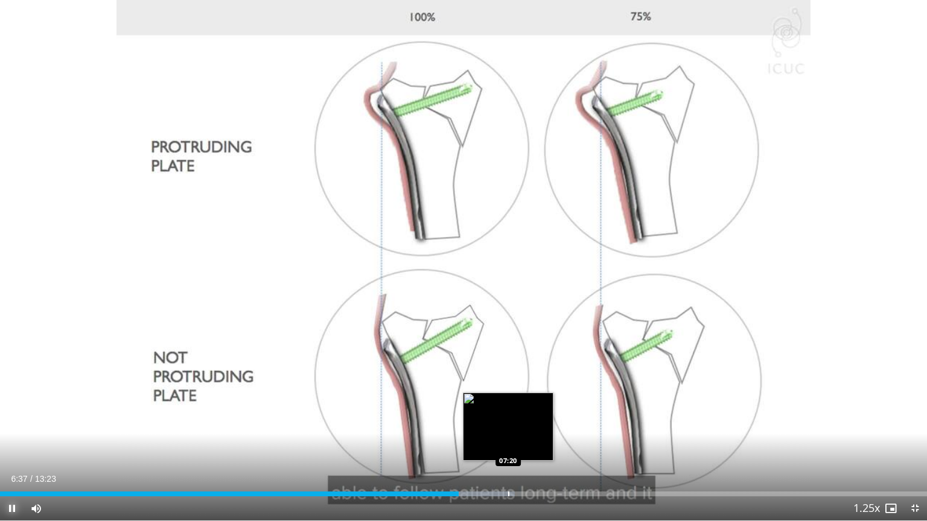
click at [508, 434] on div "Progress Bar" at bounding box center [508, 494] width 1 height 5
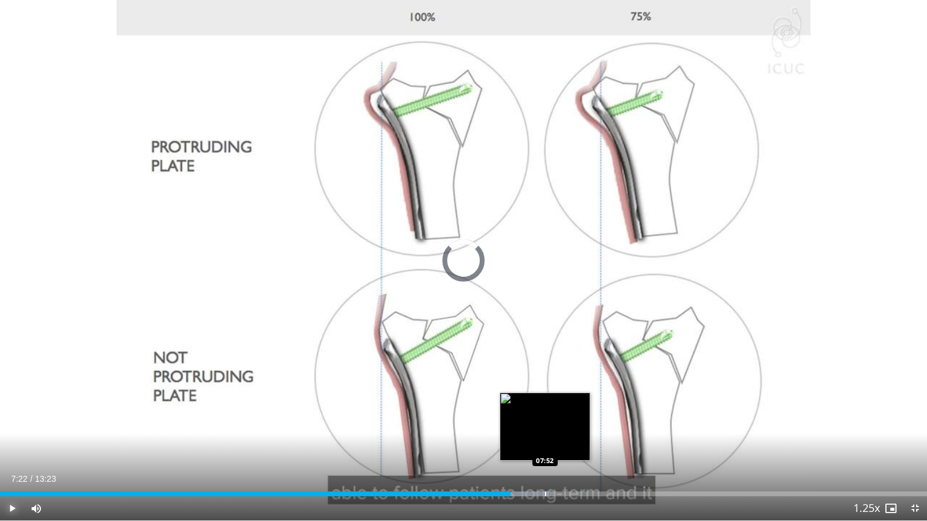
click at [545, 434] on div "Loaded : 59.77% 07:52 07:52" at bounding box center [463, 490] width 927 height 11
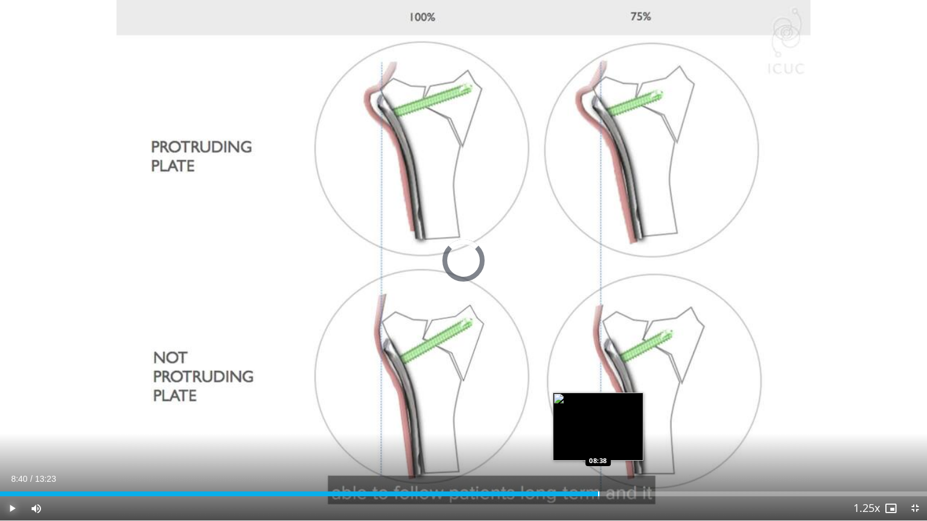
click at [600, 434] on div "Loaded : 0.00% 08:40 08:38" at bounding box center [463, 490] width 927 height 11
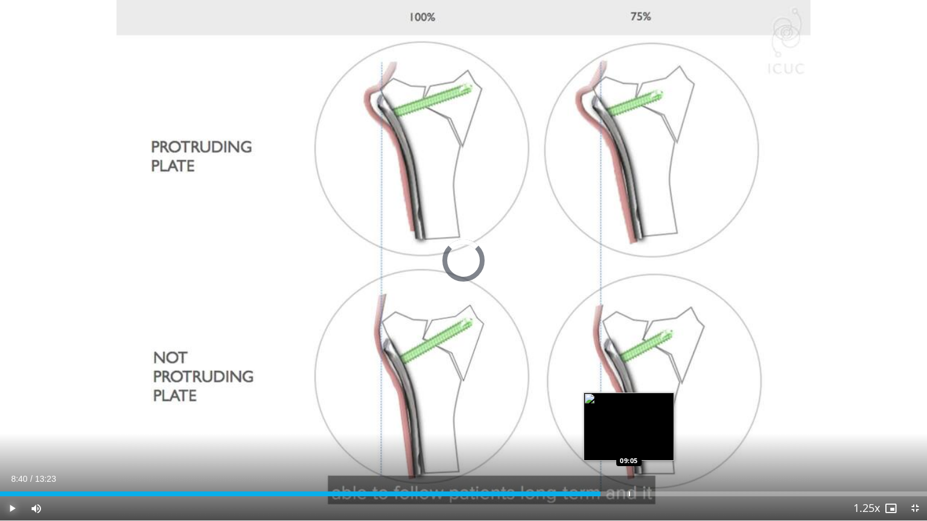
click at [629, 434] on div "Loaded : 64.75% 08:40 09:05" at bounding box center [463, 490] width 927 height 11
